Goal: Check status: Check status

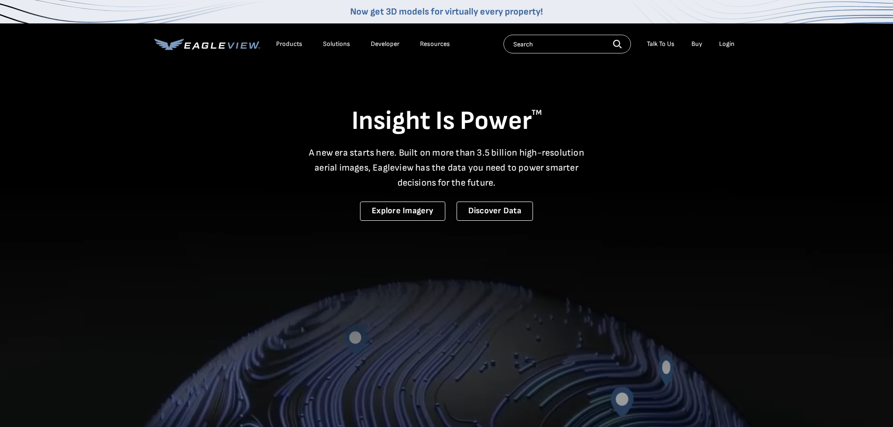
click at [726, 42] on div "Login" at bounding box center [726, 44] width 15 height 8
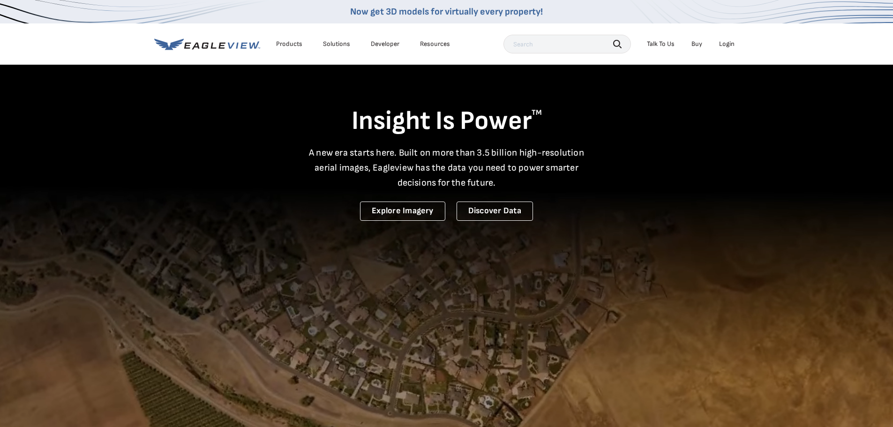
click at [730, 46] on div "Login" at bounding box center [726, 44] width 15 height 8
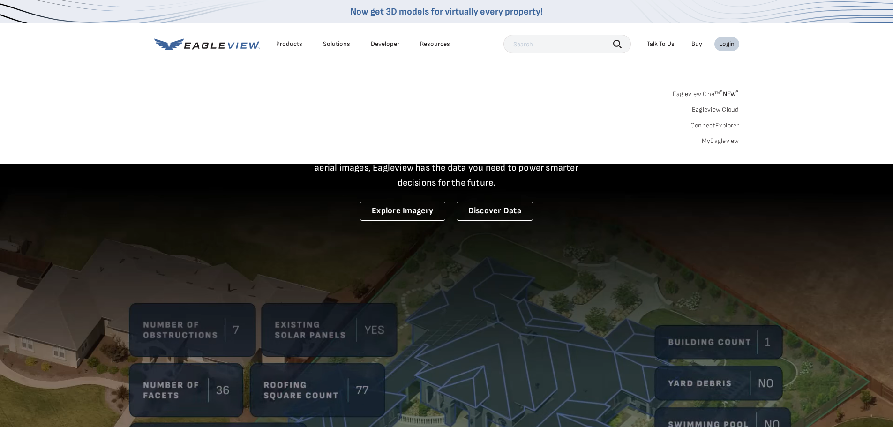
click at [724, 140] on link "MyEagleview" at bounding box center [720, 141] width 37 height 8
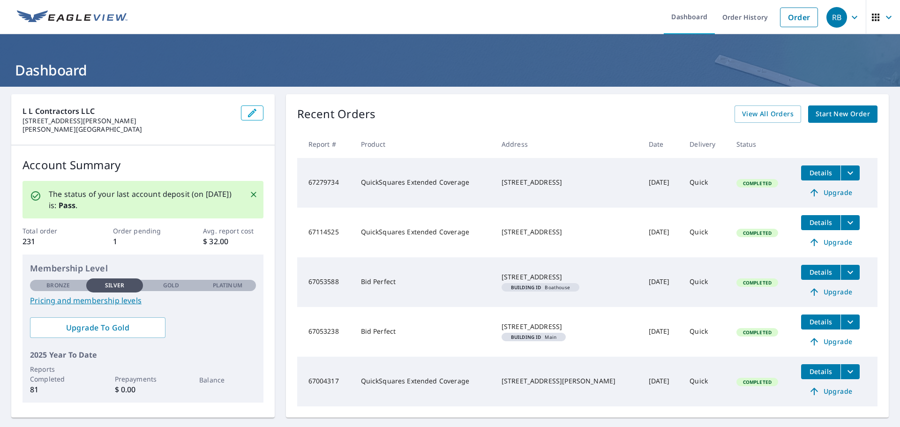
click at [849, 16] on icon "button" at bounding box center [854, 17] width 11 height 11
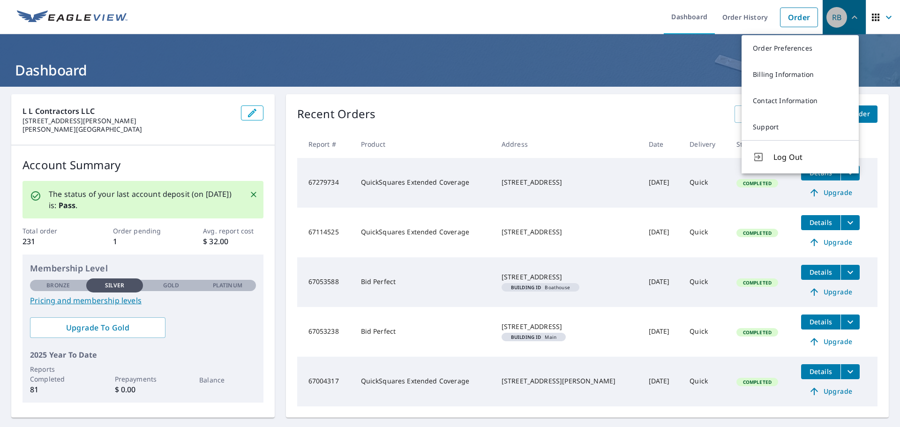
click at [852, 16] on icon "button" at bounding box center [855, 16] width 6 height 3
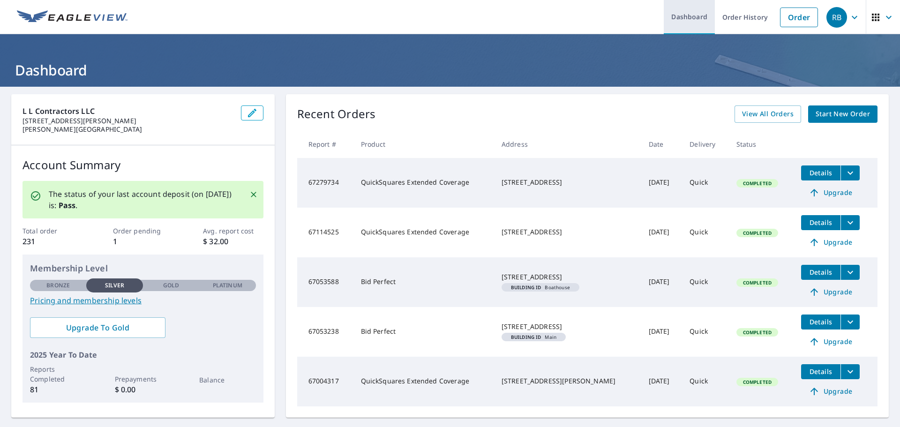
click at [690, 17] on link "Dashboard" at bounding box center [689, 17] width 51 height 34
click at [772, 113] on span "View All Orders" at bounding box center [768, 114] width 52 height 12
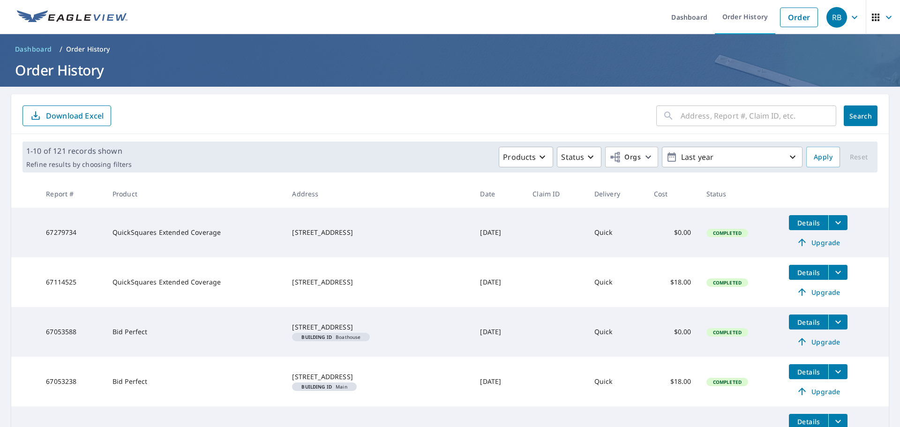
click at [704, 114] on input "text" at bounding box center [759, 116] width 156 height 26
paste input "124 SHORELINE DR"
type input "124 SHORELINE DR"
click at [851, 115] on span "Search" at bounding box center [860, 116] width 19 height 9
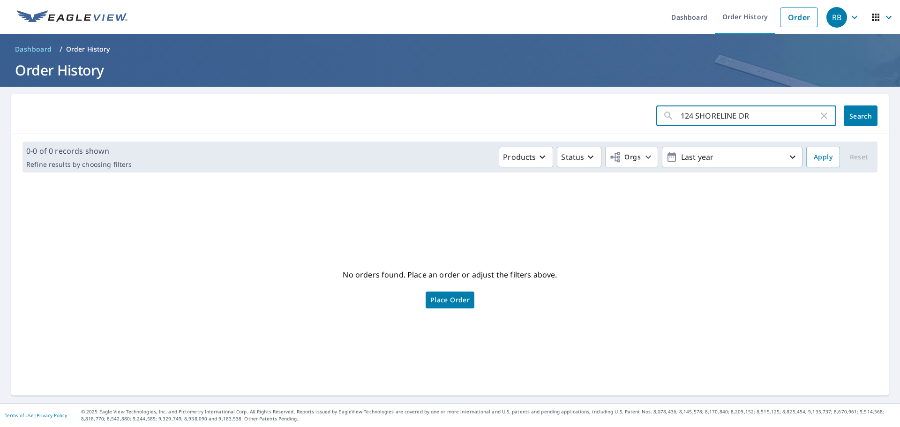
drag, startPoint x: 759, startPoint y: 113, endPoint x: 734, endPoint y: 114, distance: 24.9
click at [734, 114] on input "124 SHORELINE DR" at bounding box center [750, 116] width 138 height 26
type input "124 SHORELINE"
click at [844, 122] on button "Search" at bounding box center [861, 115] width 34 height 21
drag, startPoint x: 736, startPoint y: 108, endPoint x: 689, endPoint y: 114, distance: 47.2
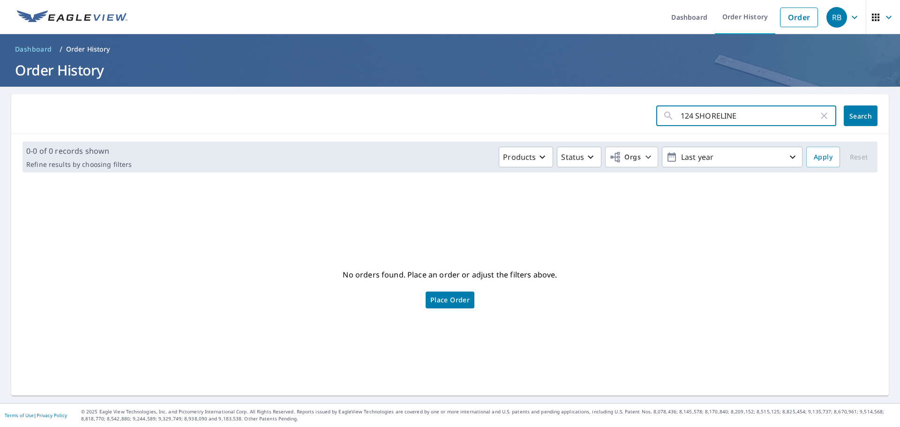
click at [689, 114] on input "124 SHORELINE" at bounding box center [750, 116] width 138 height 26
type input "124"
click at [851, 116] on span "Search" at bounding box center [860, 116] width 19 height 9
